Goal: Information Seeking & Learning: Learn about a topic

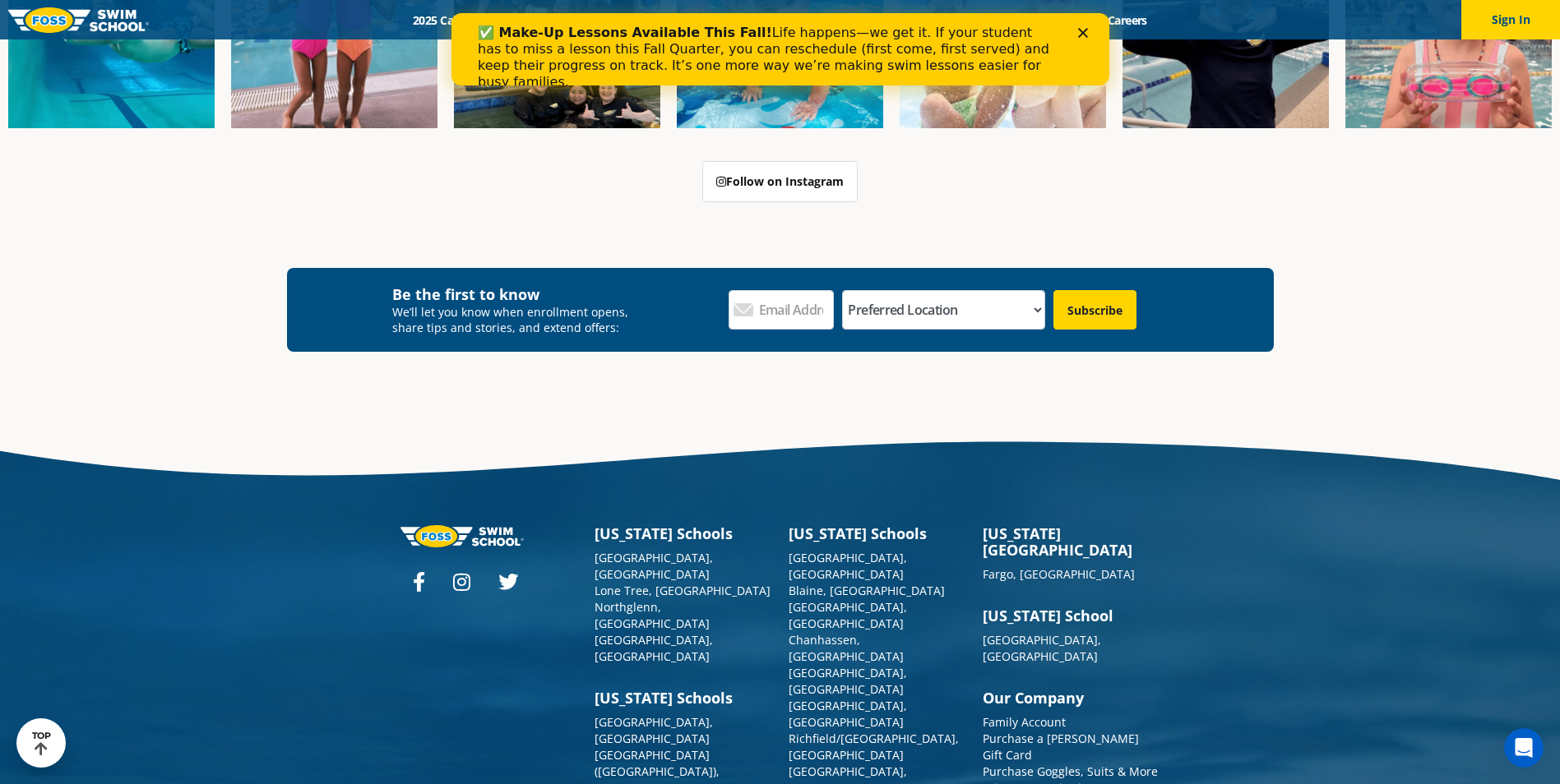
scroll to position [2590, 0]
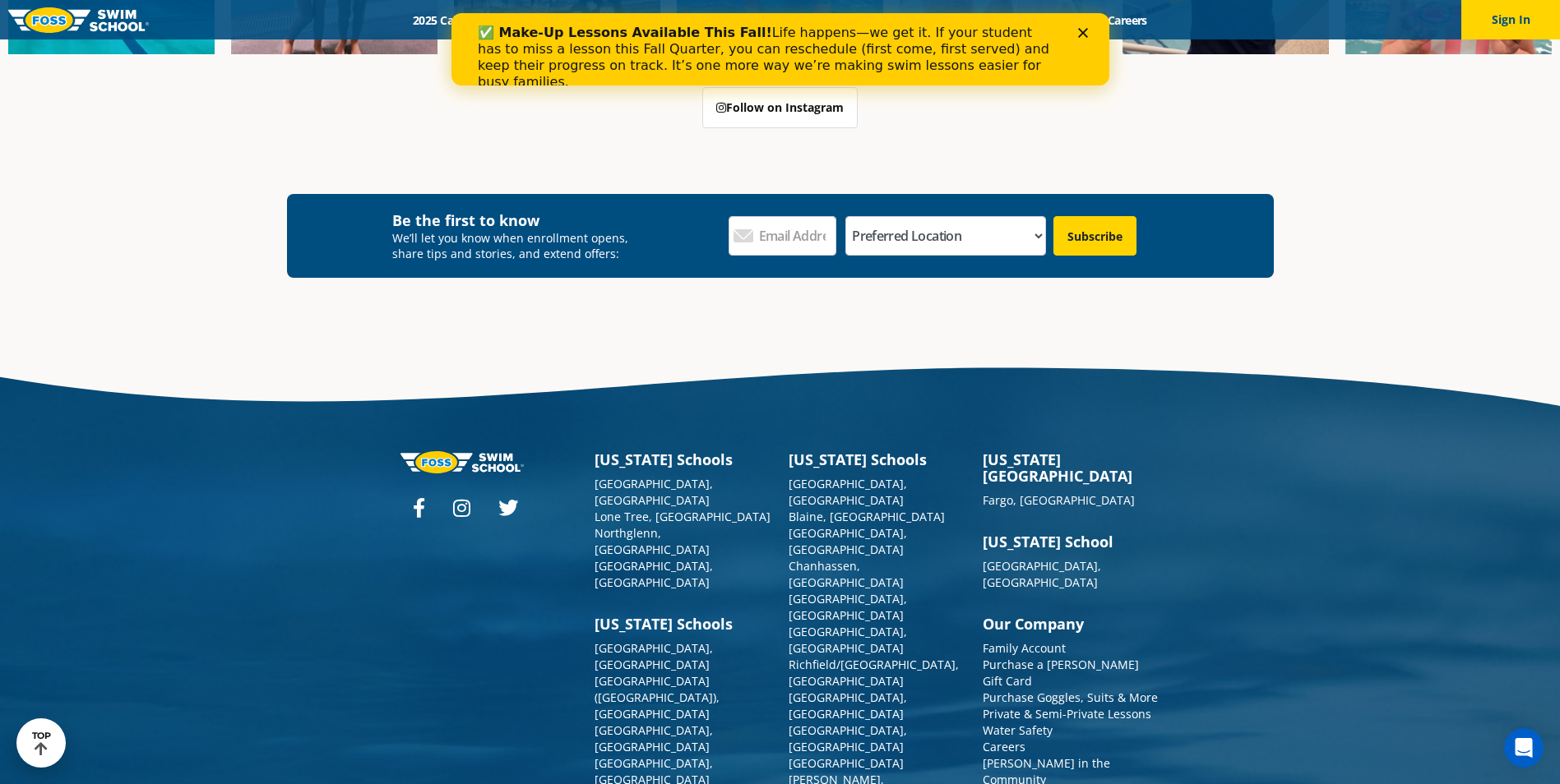
scroll to position [3190, 0]
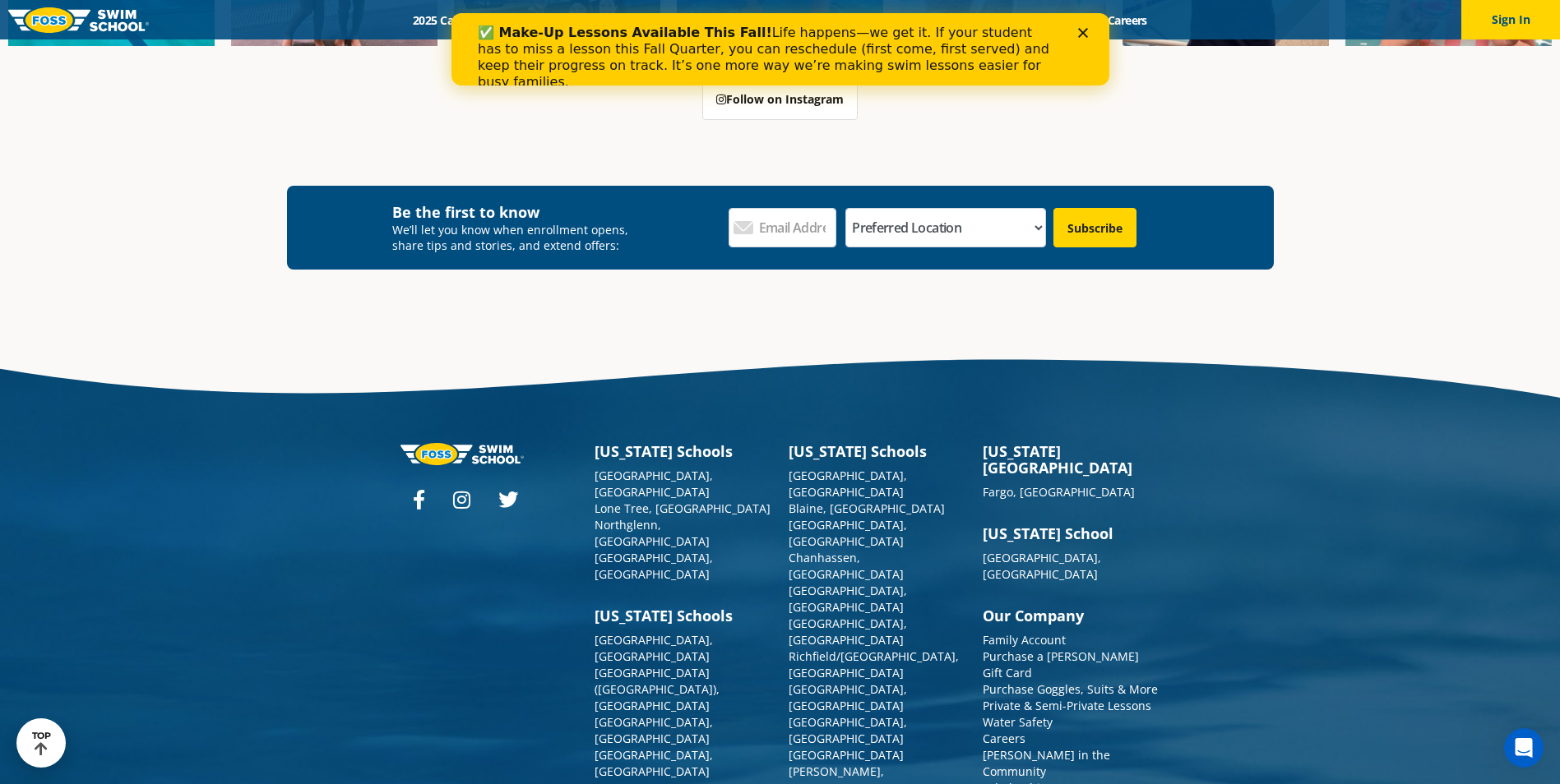
click at [1024, 780] on link "Scholarships" at bounding box center [1018, 788] width 70 height 16
